Goal: Check status: Check status

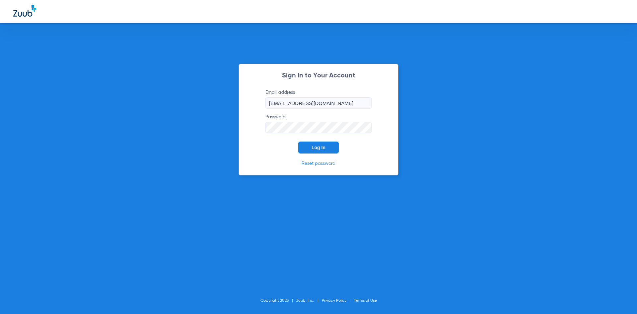
click at [323, 149] on span "Log In" at bounding box center [319, 147] width 14 height 5
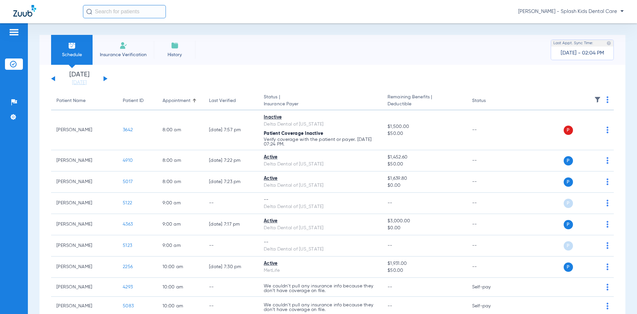
click at [102, 78] on div "[DATE] [DATE] [DATE] [DATE] [DATE] [DATE] [DATE] [DATE] [DATE] [DATE] [DATE] [D…" at bounding box center [79, 78] width 56 height 15
click at [103, 78] on div "[DATE] [DATE] [DATE] [DATE] [DATE] [DATE] [DATE] [DATE] [DATE] [DATE] [DATE] [D…" at bounding box center [79, 78] width 56 height 15
click at [105, 79] on button at bounding box center [106, 78] width 4 height 5
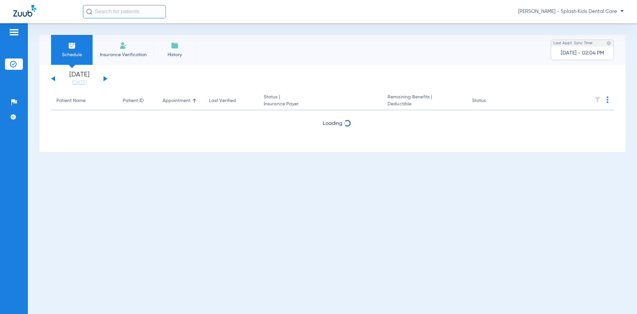
click at [105, 79] on button at bounding box center [106, 78] width 4 height 5
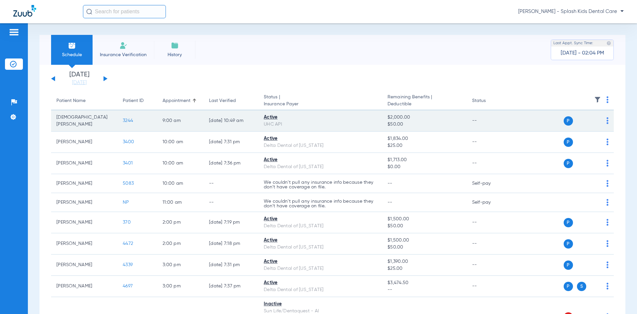
click at [352, 124] on div "UHC API" at bounding box center [320, 124] width 113 height 7
